Goal: Complete application form

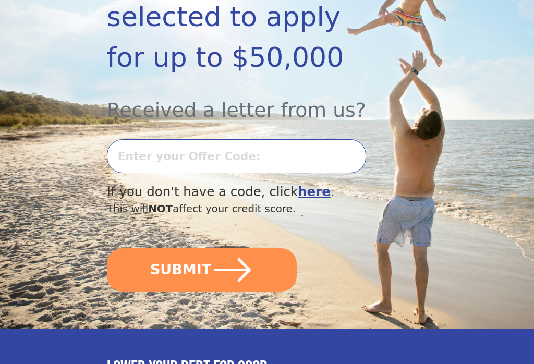
scroll to position [247, 0]
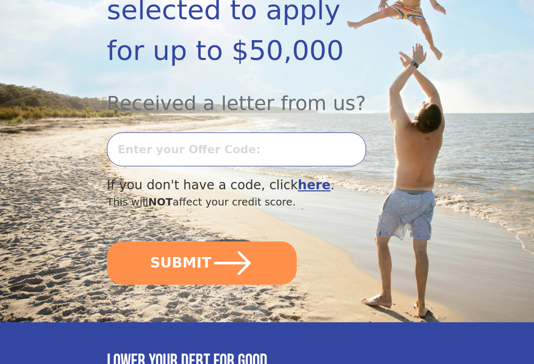
click at [143, 146] on input "text" at bounding box center [236, 150] width 259 height 34
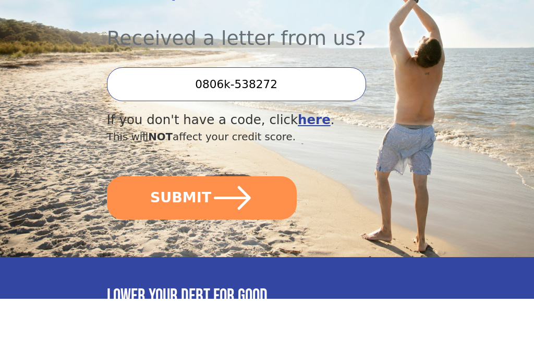
scroll to position [313, 0]
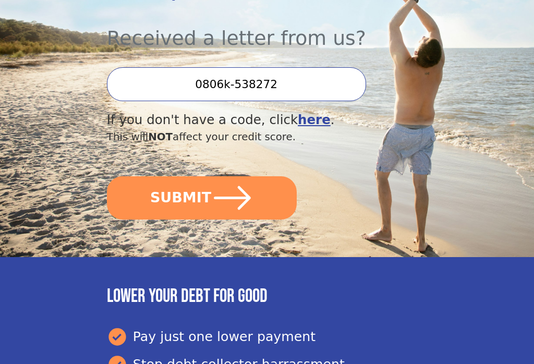
type input "0806k-538272"
click at [241, 198] on icon "submit" at bounding box center [232, 198] width 37 height 24
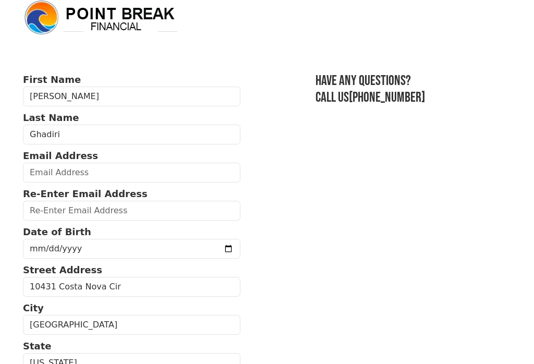
scroll to position [12, 0]
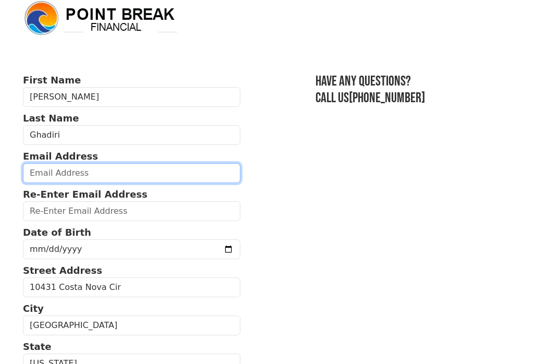
click at [64, 174] on input "email" at bounding box center [132, 173] width 218 height 20
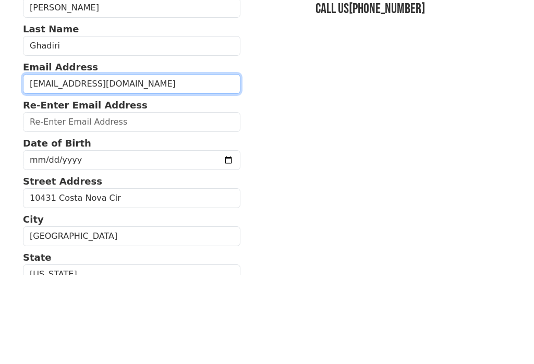
type input "ghaditibijan@yahoo.com"
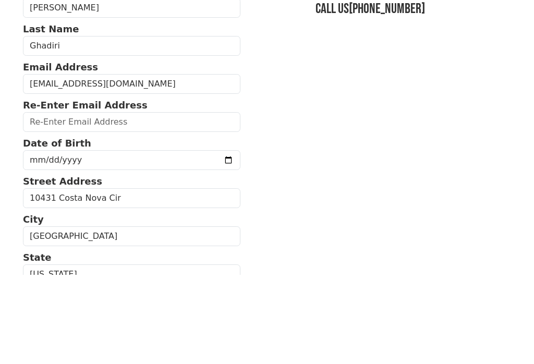
click at [49, 201] on input "email" at bounding box center [132, 211] width 218 height 20
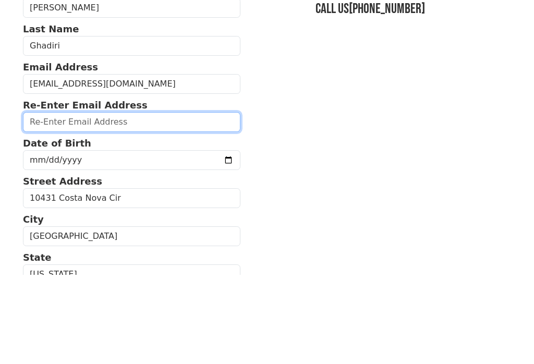
paste input "ghaditibijan@yahoo.com"
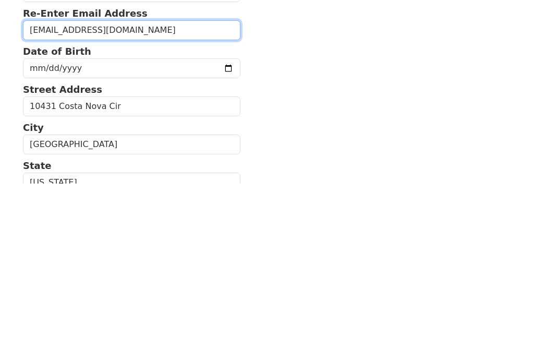
type input "ghaditibijan@yahoo.com"
click at [76, 239] on input "date" at bounding box center [132, 249] width 218 height 20
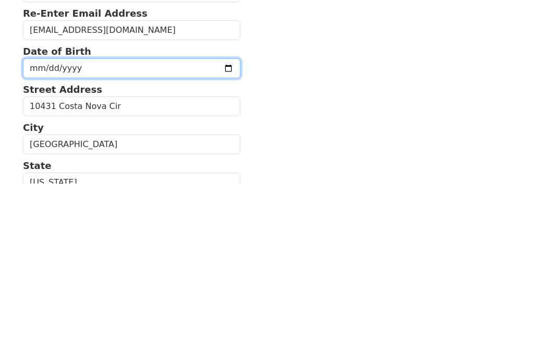
type input "2025-08-11"
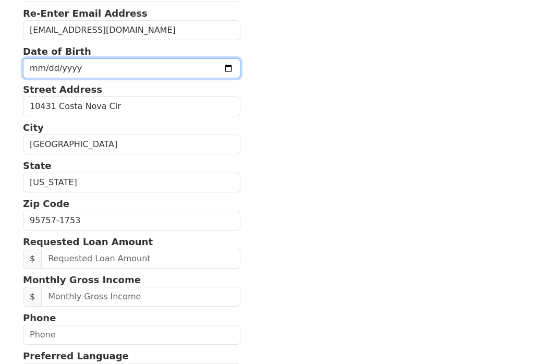
click at [76, 66] on input "date" at bounding box center [132, 68] width 218 height 20
click at [175, 69] on input "2025-06-06" at bounding box center [132, 68] width 218 height 20
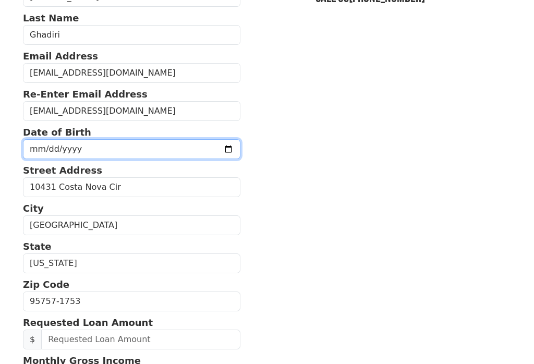
scroll to position [112, 0]
click at [184, 151] on input "2025-06-06" at bounding box center [132, 150] width 218 height 20
type input "1955-06-06"
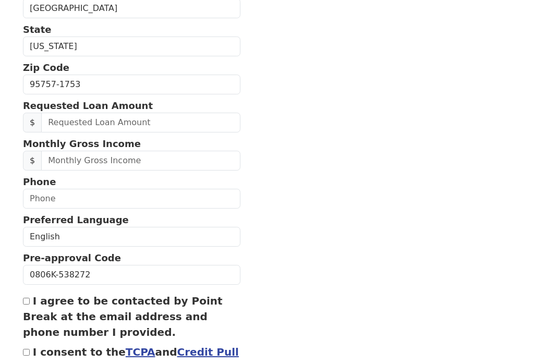
scroll to position [331, 0]
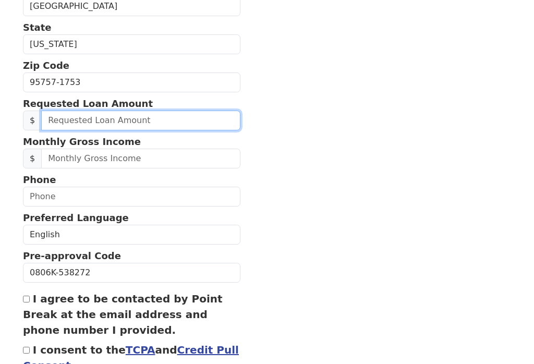
click at [104, 126] on input "text" at bounding box center [140, 121] width 199 height 20
type input "20,000.00"
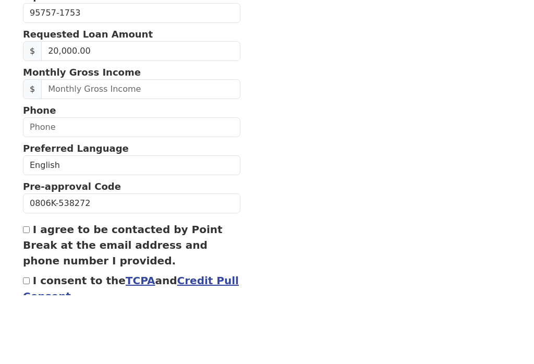
click at [73, 149] on input "text" at bounding box center [140, 159] width 199 height 20
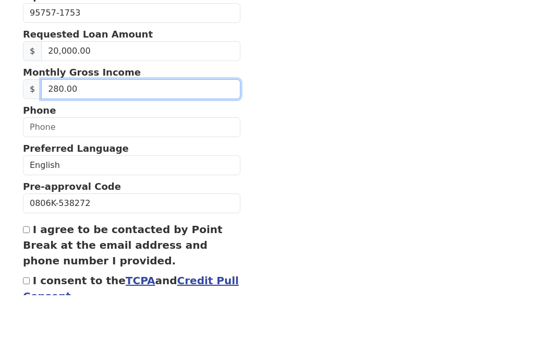
type input "2,800.00"
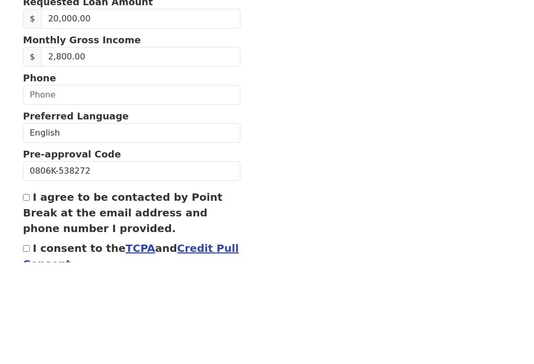
click at [65, 187] on input "text" at bounding box center [132, 197] width 218 height 20
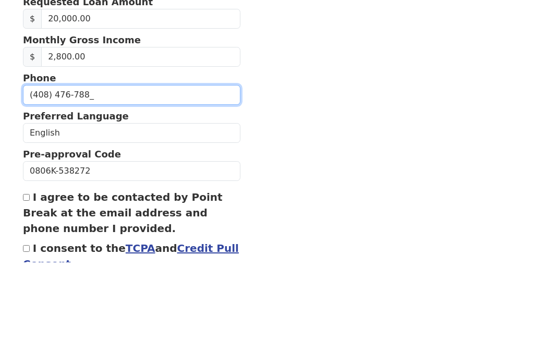
type input "(408) 476-7885"
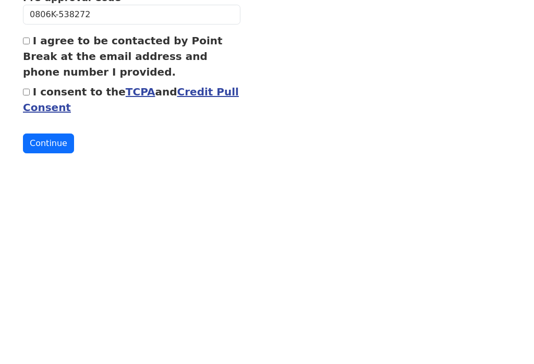
scroll to position [407, 0]
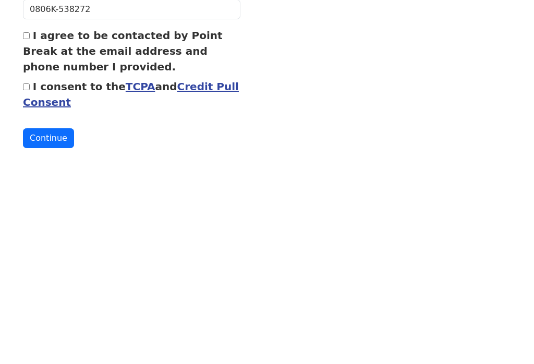
click at [28, 220] on input "I agree to be contacted by Point Break at the email address and phone number I …" at bounding box center [26, 223] width 7 height 7
checkbox input "true"
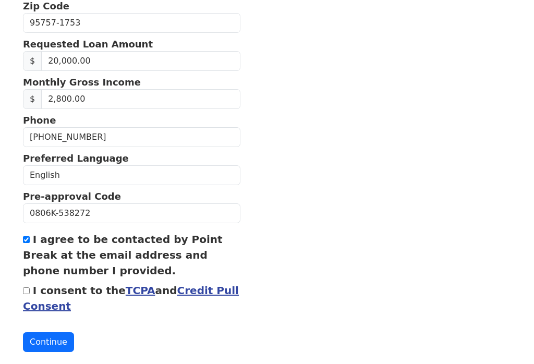
click at [29, 287] on input "I consent to the TCPA and Credit Pull Consent" at bounding box center [26, 290] width 7 height 7
checkbox input "true"
click at [54, 347] on button "Continue" at bounding box center [48, 342] width 51 height 20
